Goal: Communication & Community: Answer question/provide support

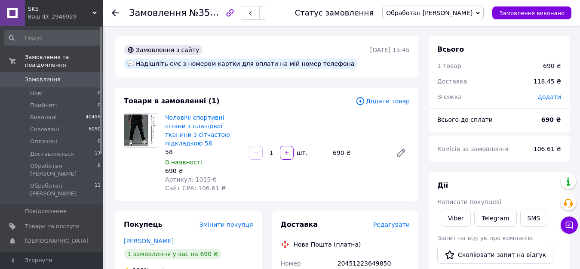
click at [113, 12] on icon at bounding box center [115, 12] width 7 height 7
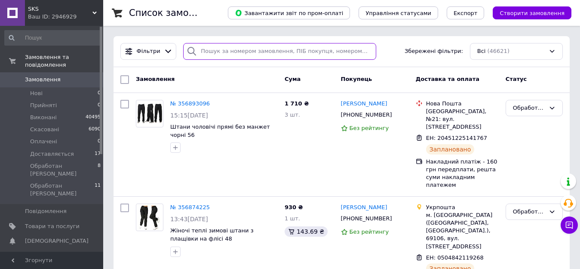
drag, startPoint x: 197, startPoint y: 48, endPoint x: 387, endPoint y: 73, distance: 190.9
click at [197, 49] on input "search" at bounding box center [279, 51] width 193 height 17
paste input "356839813"
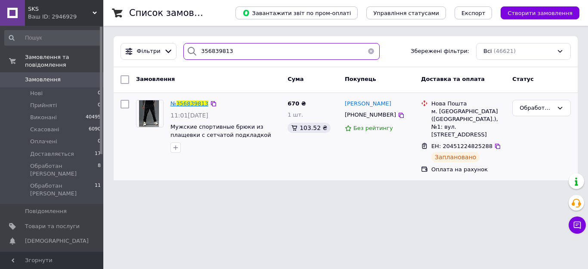
type input "356839813"
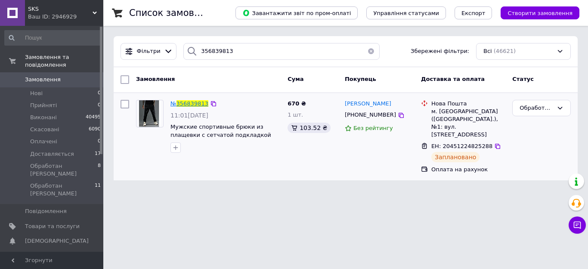
click at [195, 102] on span "356839813" at bounding box center [192, 103] width 32 height 6
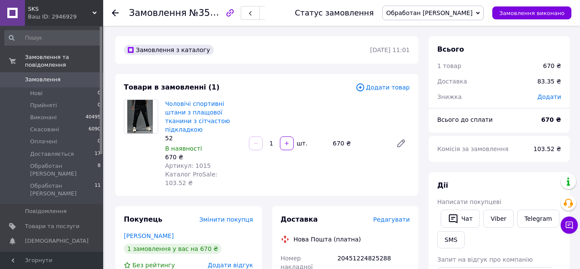
scroll to position [43, 0]
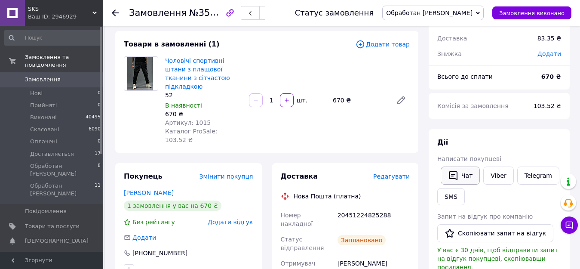
click at [458, 179] on button "Чат" at bounding box center [460, 175] width 39 height 18
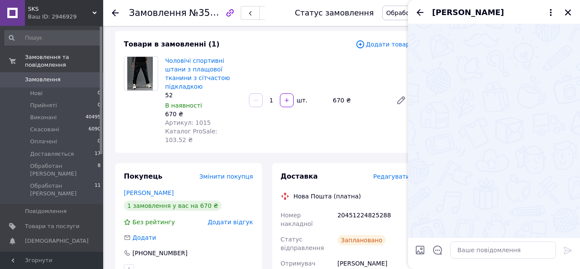
scroll to position [640, 0]
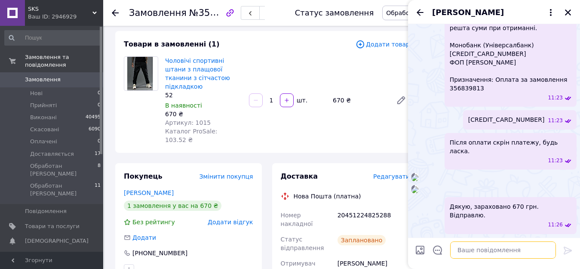
click at [453, 249] on textarea at bounding box center [503, 249] width 106 height 17
paste textarea "[URL][DOMAIN_NAME]"
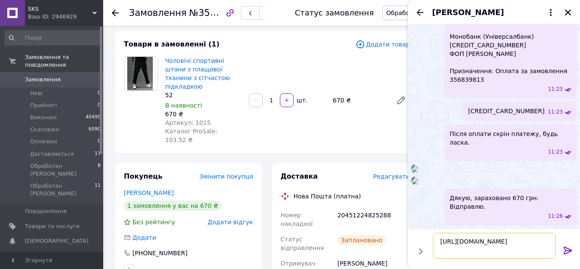
type textarea "[URL][DOMAIN_NAME]"
click at [568, 250] on icon at bounding box center [568, 250] width 8 height 8
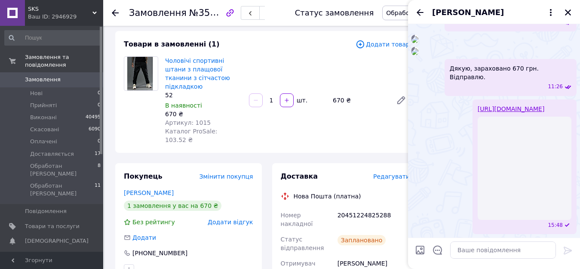
scroll to position [839, 0]
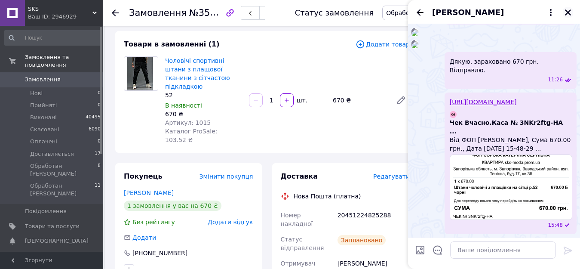
click at [566, 15] on icon "Закрити" at bounding box center [568, 13] width 8 height 8
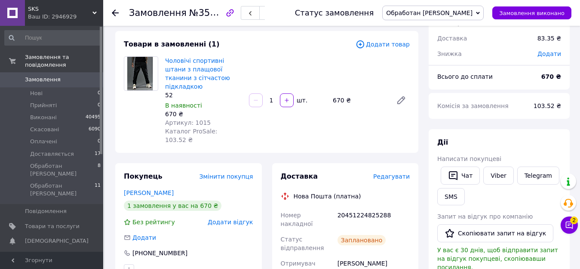
click at [113, 12] on use at bounding box center [115, 12] width 7 height 7
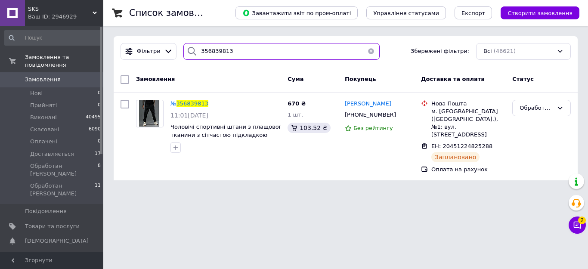
drag, startPoint x: 199, startPoint y: 50, endPoint x: 206, endPoint y: 51, distance: 7.4
click at [206, 51] on input "356839813" at bounding box center [281, 51] width 196 height 17
drag, startPoint x: 198, startPoint y: 51, endPoint x: 231, endPoint y: 50, distance: 32.3
click at [231, 50] on input "356839813" at bounding box center [281, 51] width 196 height 17
paste input "55372"
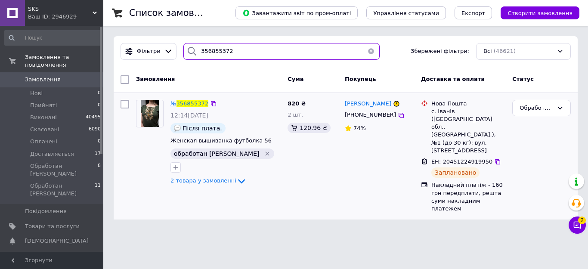
type input "356855372"
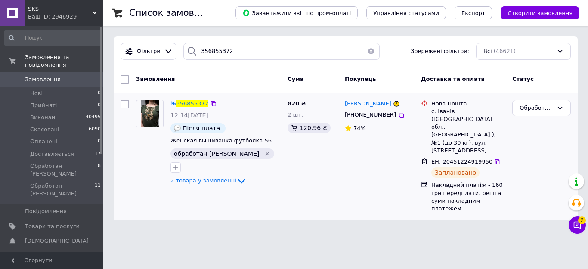
click at [198, 103] on span "356855372" at bounding box center [192, 103] width 32 height 6
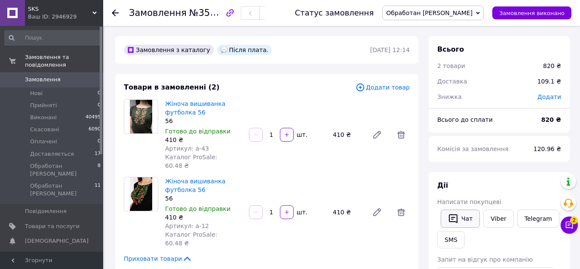
click at [460, 222] on button "Чат" at bounding box center [460, 218] width 39 height 18
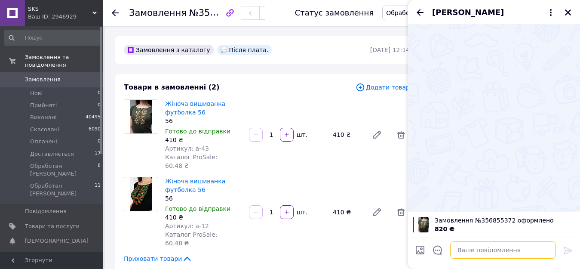
click at [456, 248] on textarea at bounding box center [503, 249] width 106 height 17
click at [568, 12] on icon "Закрити" at bounding box center [568, 12] width 6 height 6
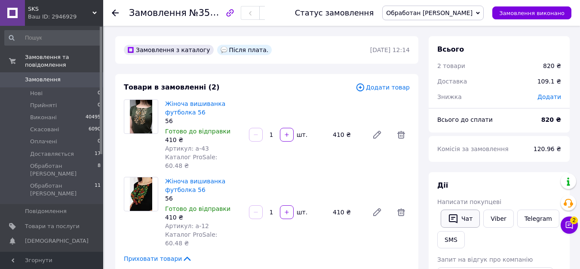
click at [452, 212] on button "Чат" at bounding box center [460, 218] width 39 height 18
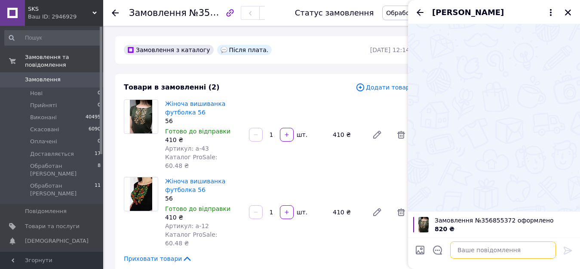
click at [460, 251] on textarea at bounding box center [503, 249] width 106 height 17
paste textarea "[URL][DOMAIN_NAME]"
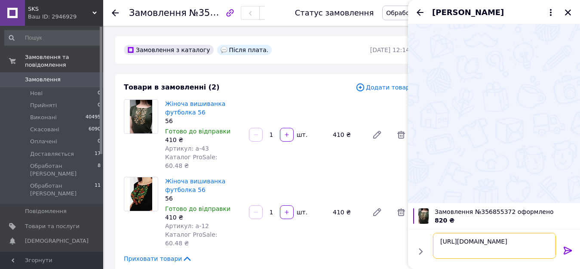
type textarea "[URL][DOMAIN_NAME]"
click at [569, 249] on icon at bounding box center [568, 250] width 8 height 8
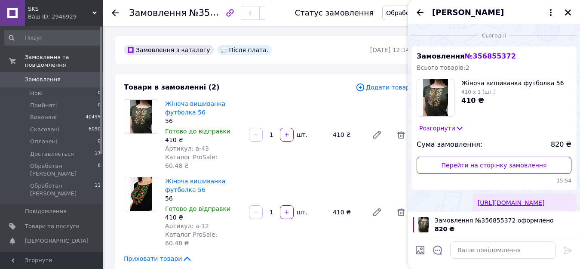
scroll to position [120, 0]
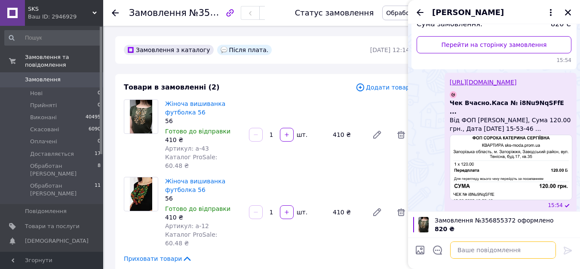
click at [462, 254] on textarea at bounding box center [503, 249] width 106 height 17
paste textarea "[URL][DOMAIN_NAME]"
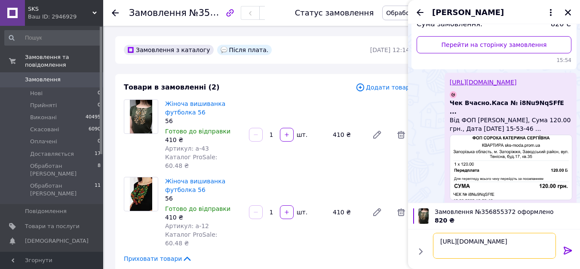
type textarea "[URL][DOMAIN_NAME]"
click at [569, 249] on icon at bounding box center [568, 250] width 8 height 8
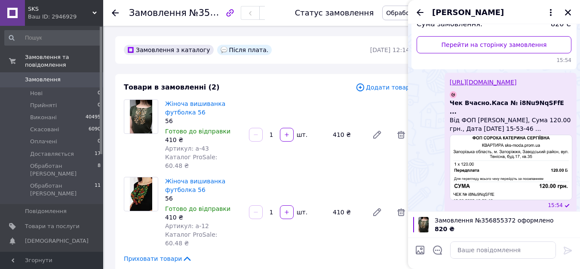
scroll to position [265, 0]
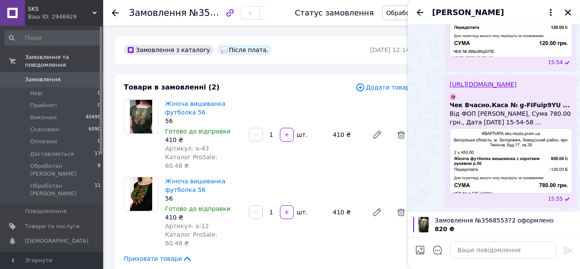
click at [566, 14] on icon "Закрити" at bounding box center [568, 12] width 6 height 6
